Goal: Check status: Check status

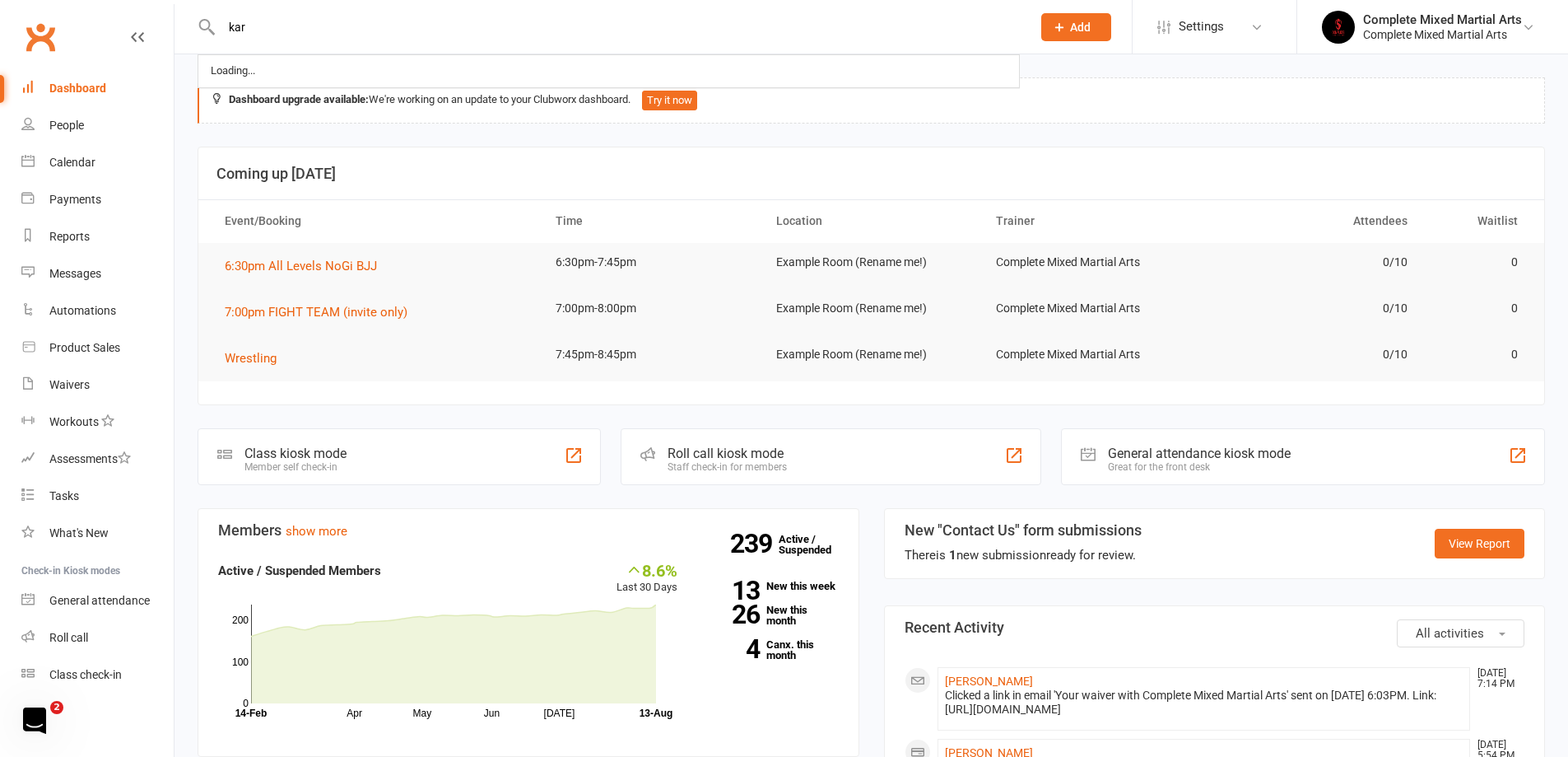
type input "kar"
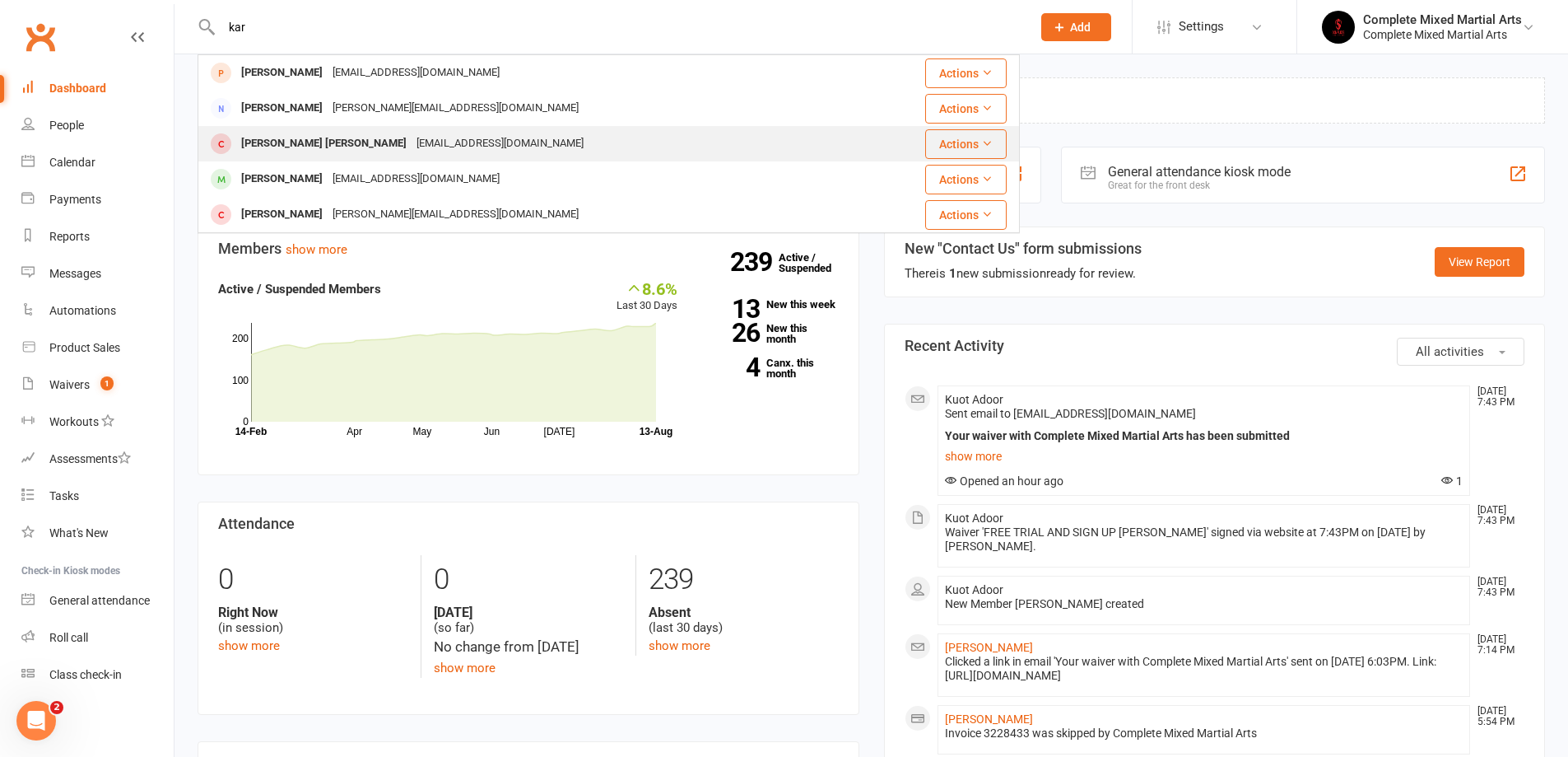
scroll to position [82, 0]
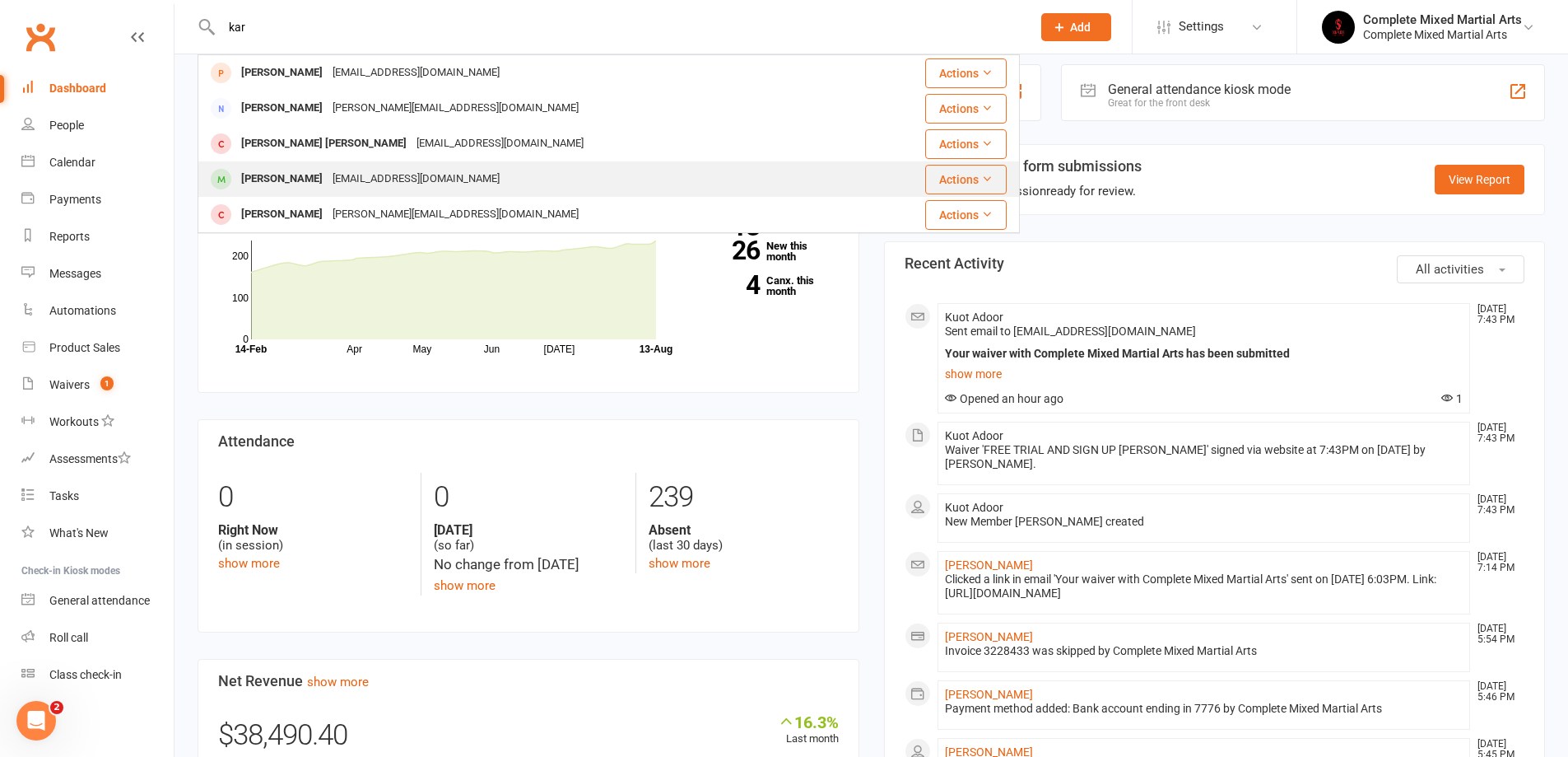
type input "kar"
click at [281, 170] on div "[PERSON_NAME]" at bounding box center [282, 179] width 92 height 24
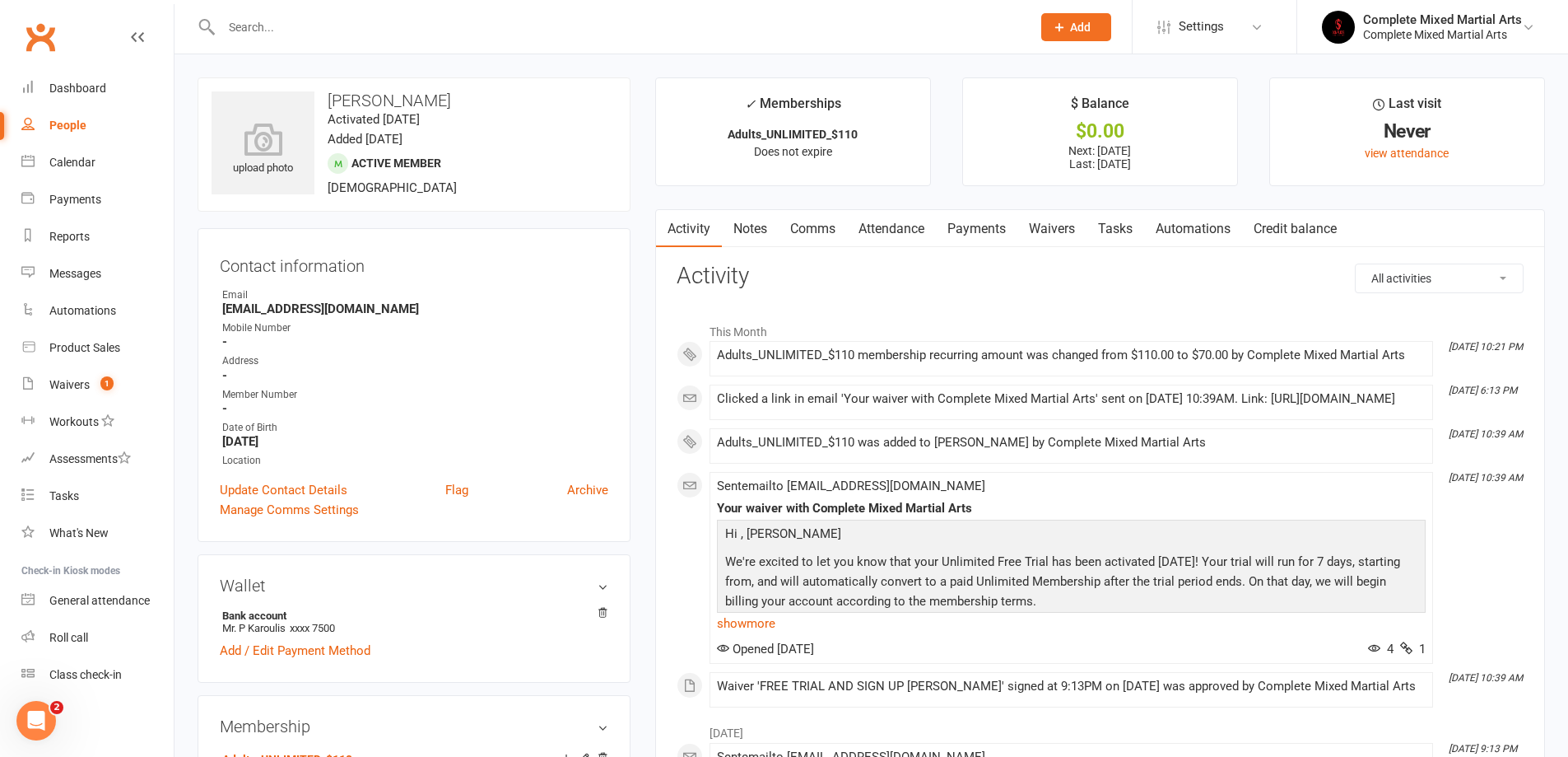
click at [991, 236] on link "Payments" at bounding box center [976, 229] width 81 height 38
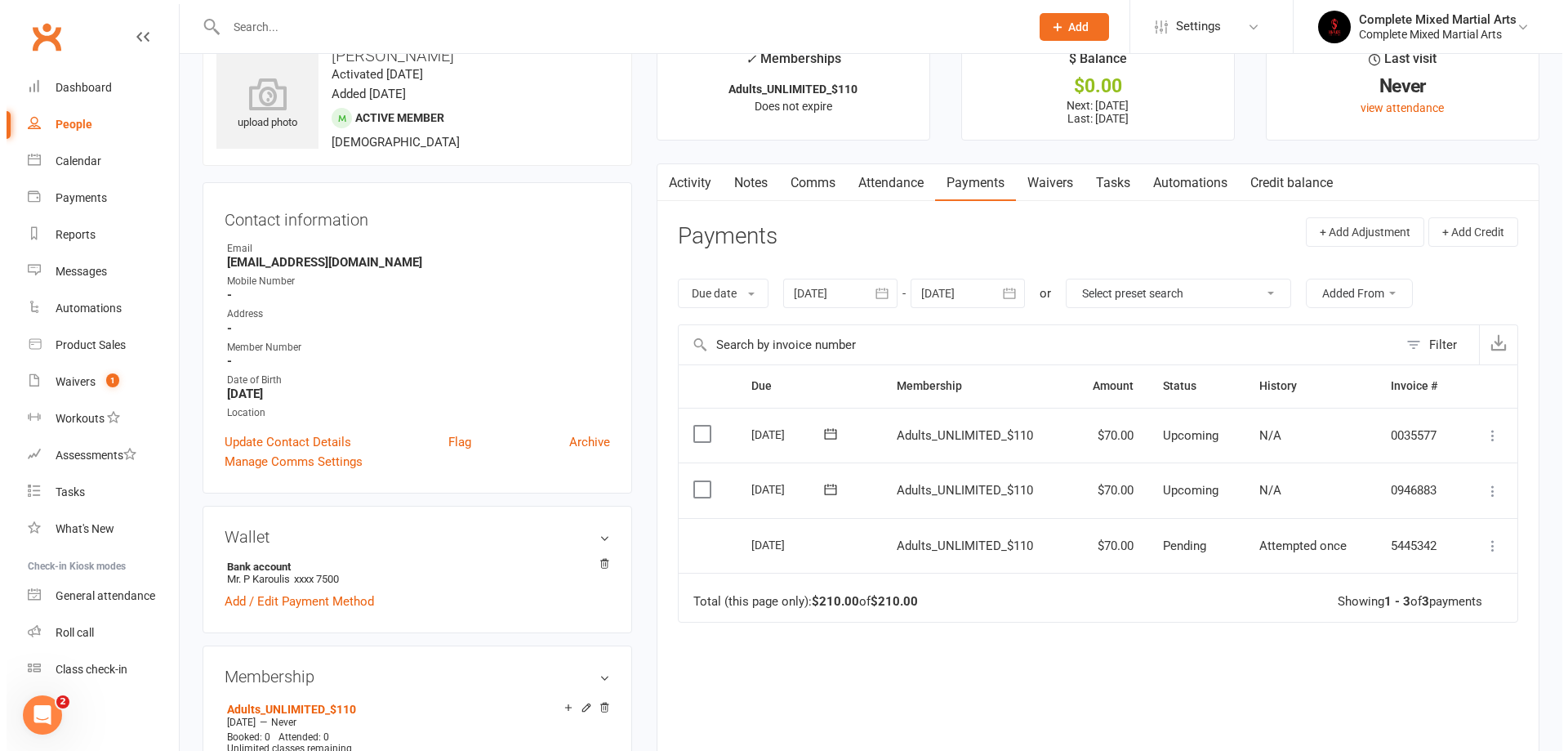
scroll to position [82, 0]
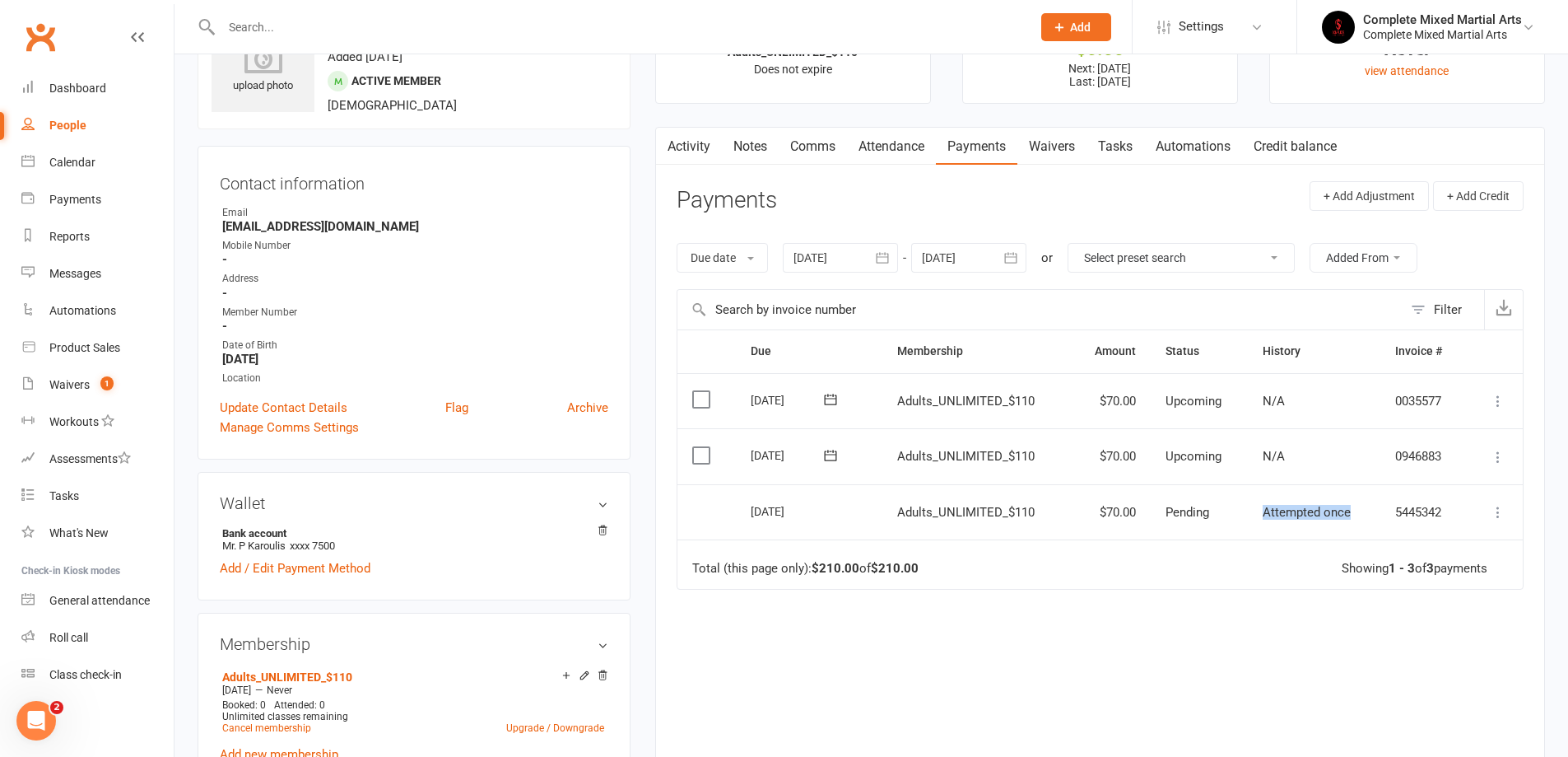
drag, startPoint x: 1368, startPoint y: 515, endPoint x: 1250, endPoint y: 517, distance: 118.0
click at [1250, 517] on td "Attempted once" at bounding box center [1315, 512] width 133 height 56
click at [806, 512] on div "[DATE]" at bounding box center [788, 510] width 76 height 25
click at [1306, 523] on td "Attempted once" at bounding box center [1315, 512] width 133 height 56
click at [1506, 515] on button at bounding box center [1498, 511] width 20 height 20
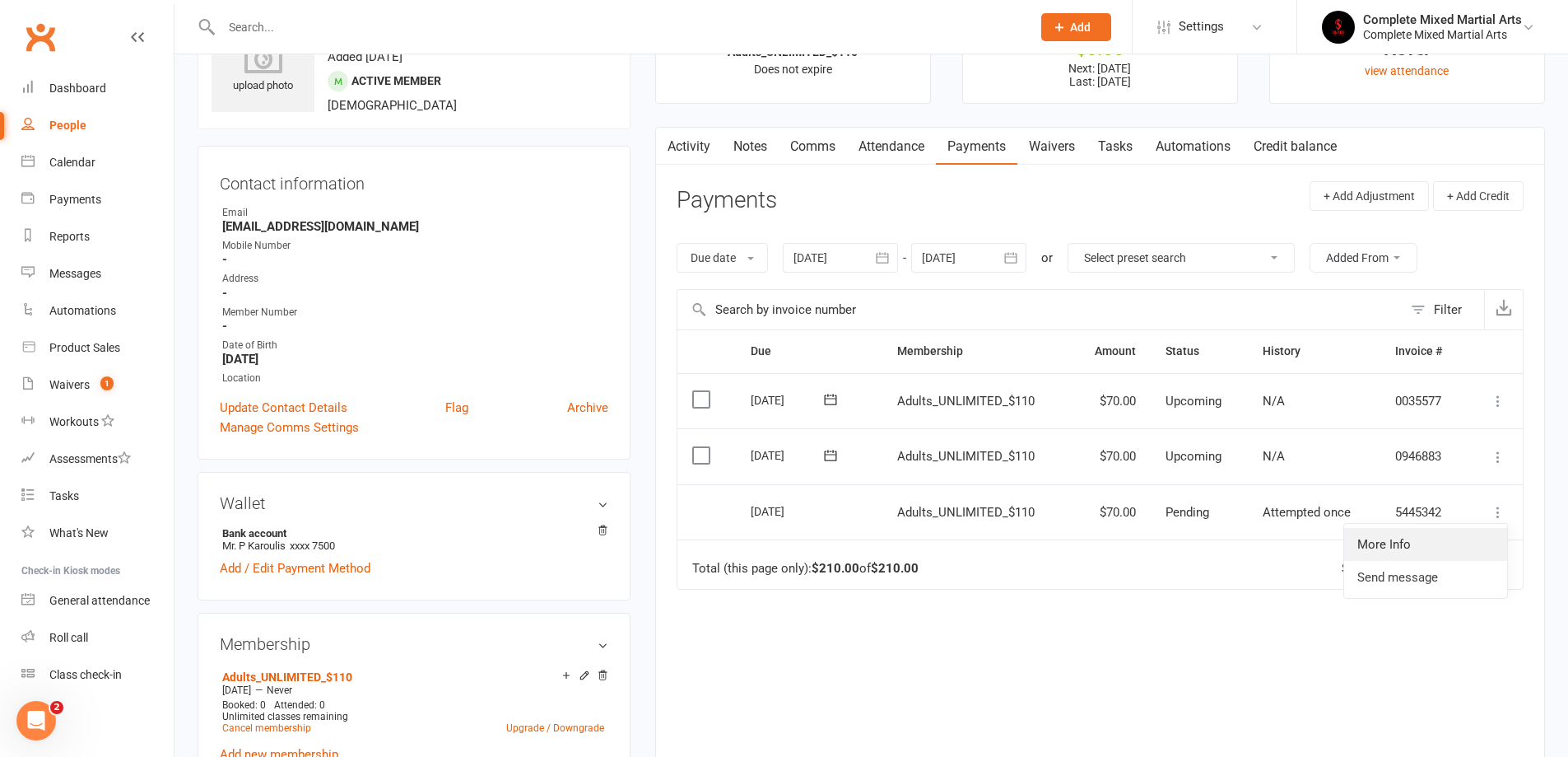
click at [1434, 533] on link "More Info" at bounding box center [1426, 544] width 163 height 33
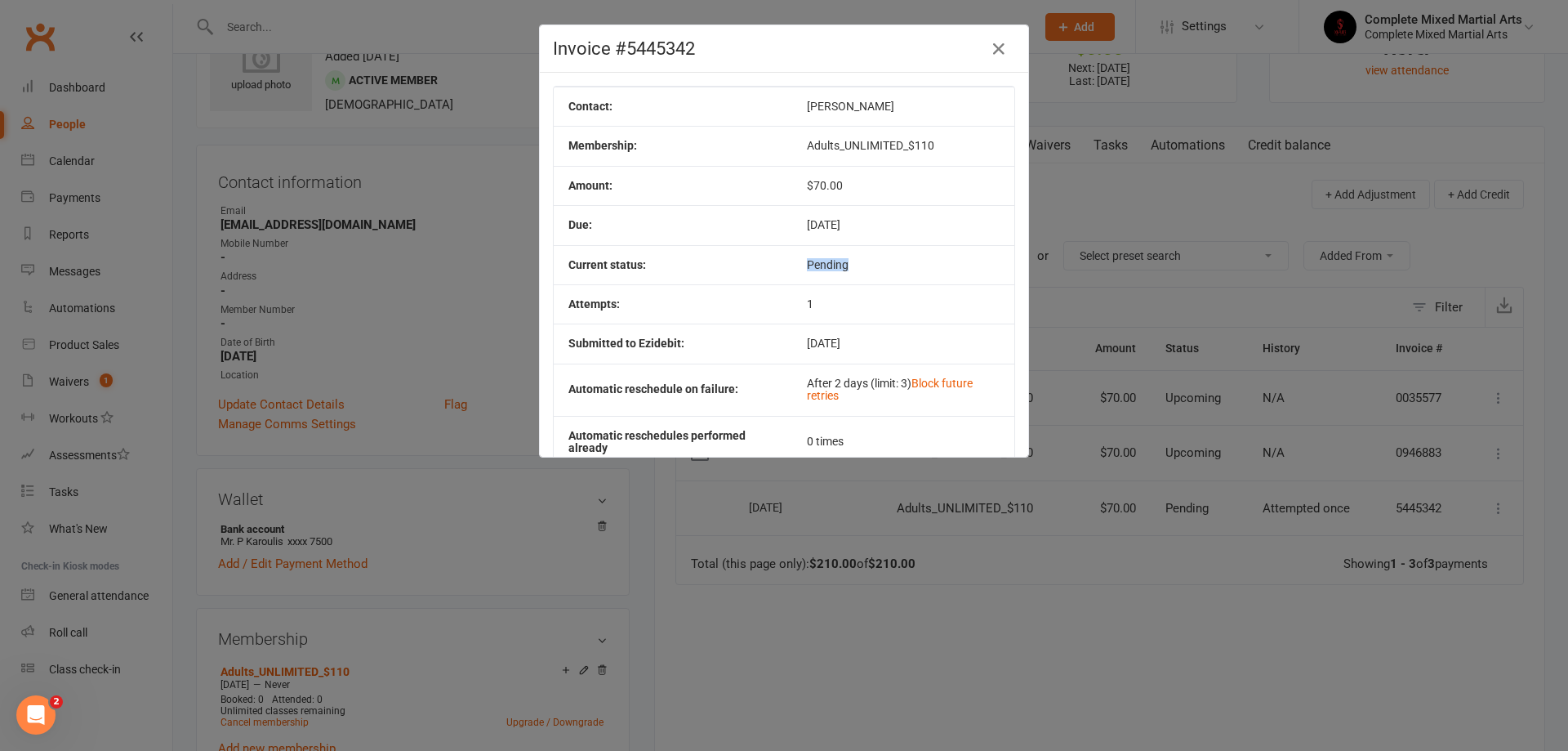
drag, startPoint x: 822, startPoint y: 257, endPoint x: 768, endPoint y: 258, distance: 54.0
click at [768, 258] on tr "Current status: Pending" at bounding box center [784, 264] width 461 height 39
click at [764, 286] on td "Attempts:" at bounding box center [672, 304] width 238 height 39
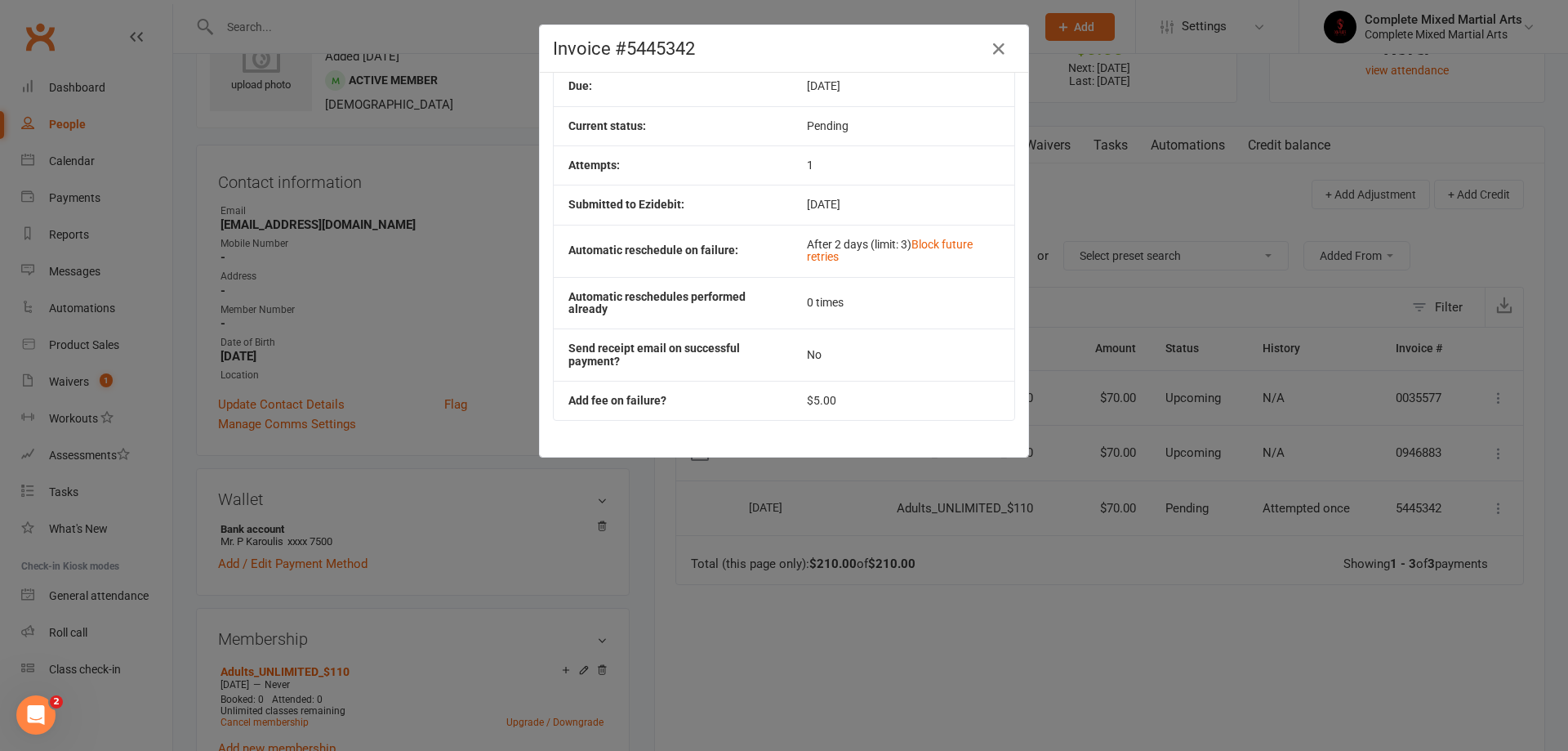
scroll to position [0, 0]
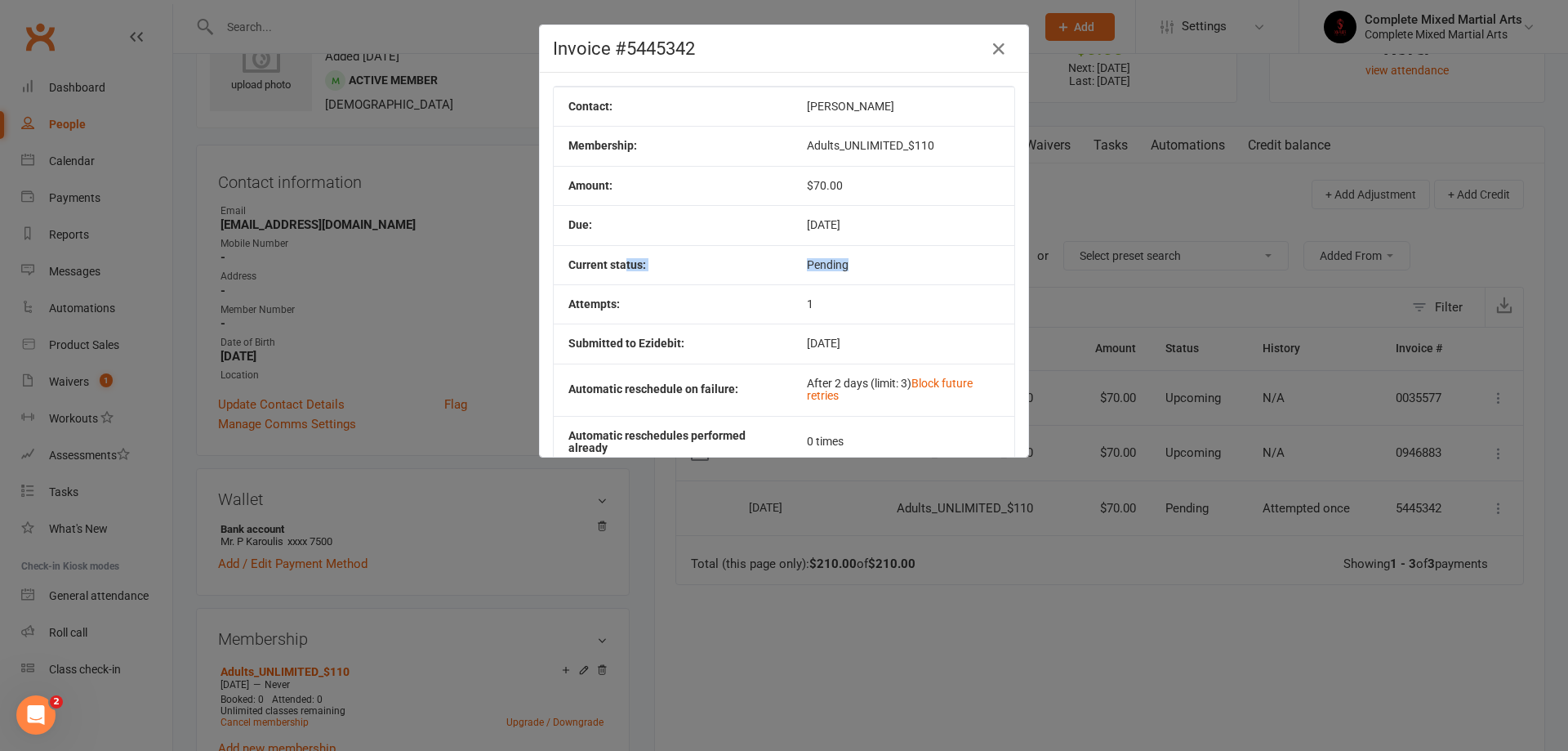
drag, startPoint x: 862, startPoint y: 269, endPoint x: 618, endPoint y: 271, distance: 244.0
click at [618, 271] on tr "Current status: Pending" at bounding box center [784, 264] width 461 height 39
click at [748, 200] on td "Amount:" at bounding box center [672, 185] width 238 height 39
click at [1106, 374] on div "Invoice #5445342 Contact: [PERSON_NAME] Membership: Adults_UNLIMITED_$110 Amoun…" at bounding box center [784, 376] width 1568 height 751
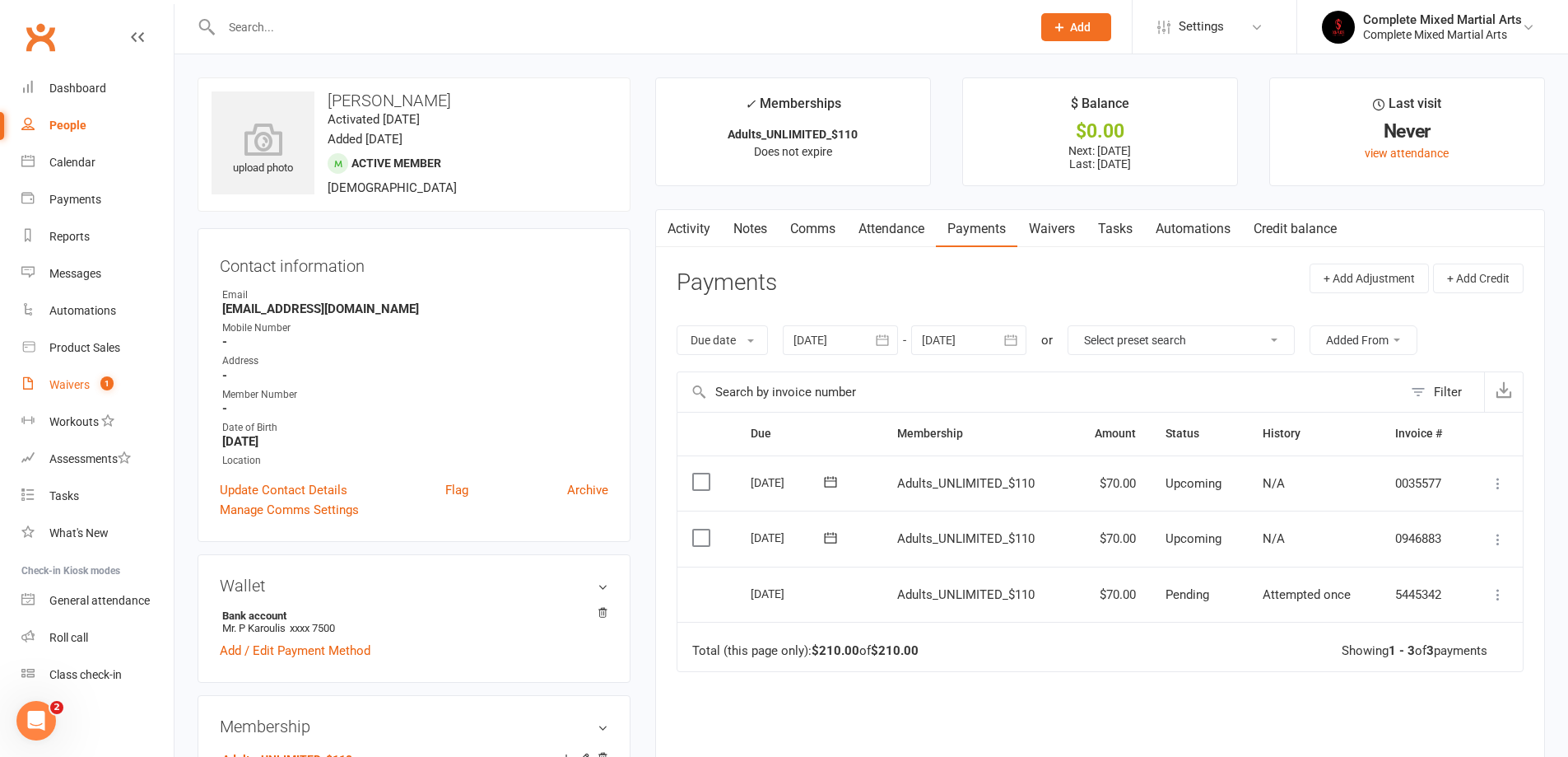
click at [113, 384] on span "1" at bounding box center [107, 383] width 13 height 14
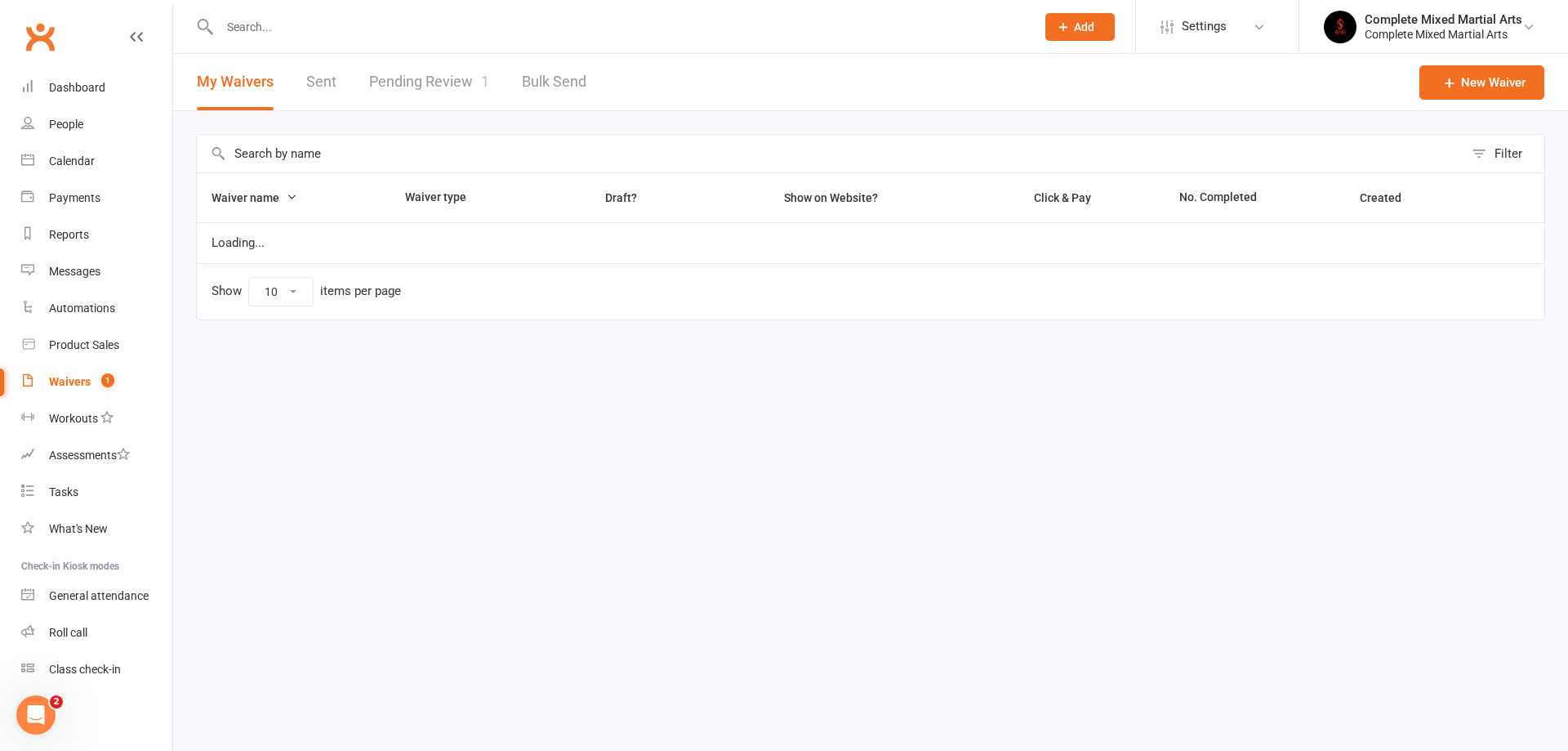
click at [440, 81] on link "Pending Review 1" at bounding box center [428, 82] width 120 height 57
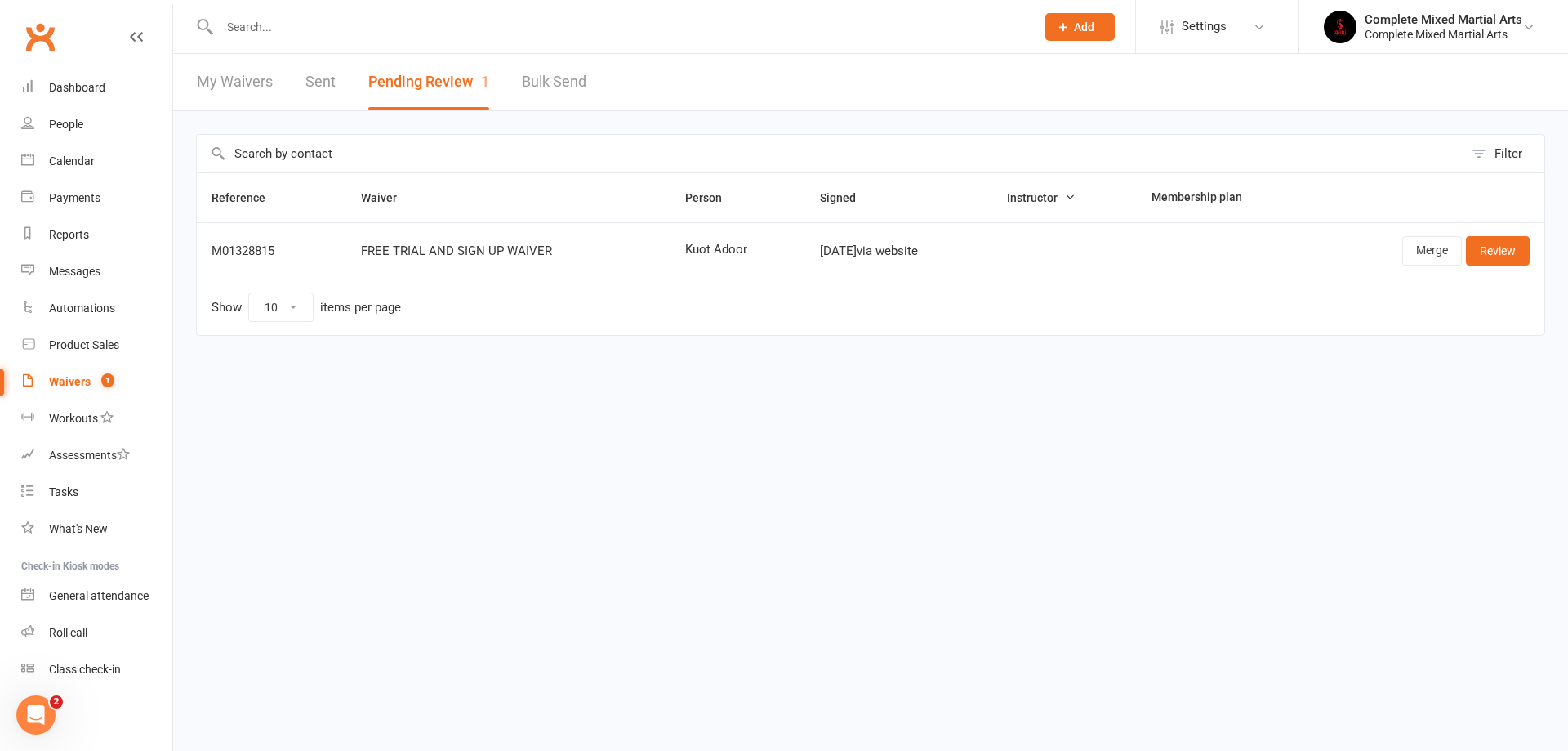
click at [1530, 254] on td "Merge Review" at bounding box center [1429, 250] width 231 height 57
